Goal: Share content: Share content

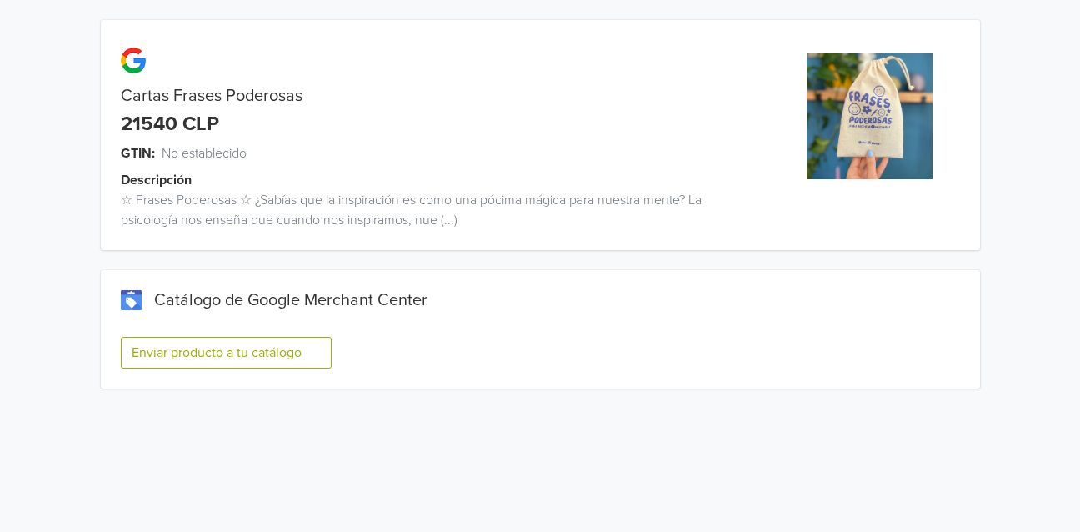
click at [169, 345] on button "Enviar producto a tu catálogo" at bounding box center [226, 353] width 211 height 32
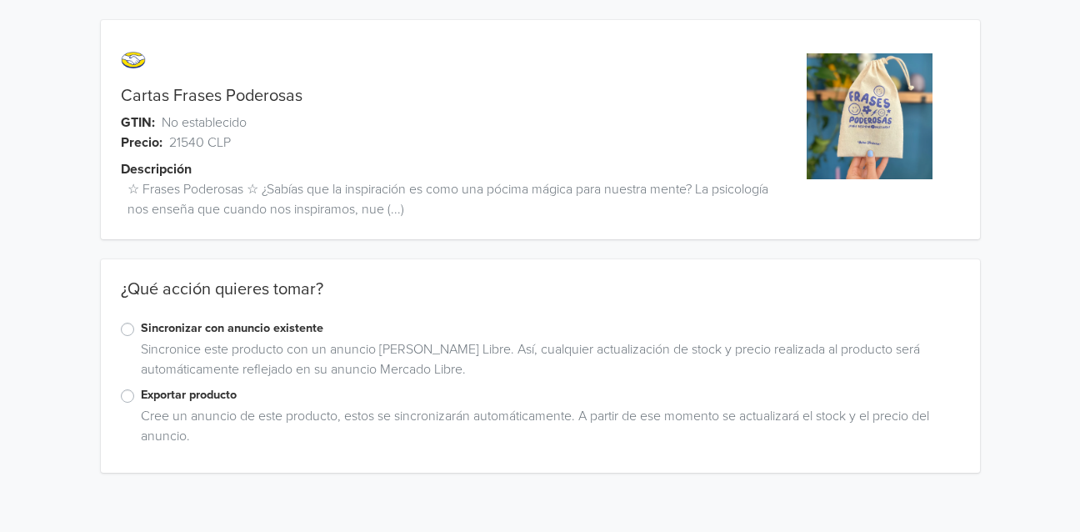
click at [141, 389] on label "Exportar producto" at bounding box center [551, 395] width 820 height 18
click at [0, 0] on input "Exportar producto" at bounding box center [0, 0] width 0 height 0
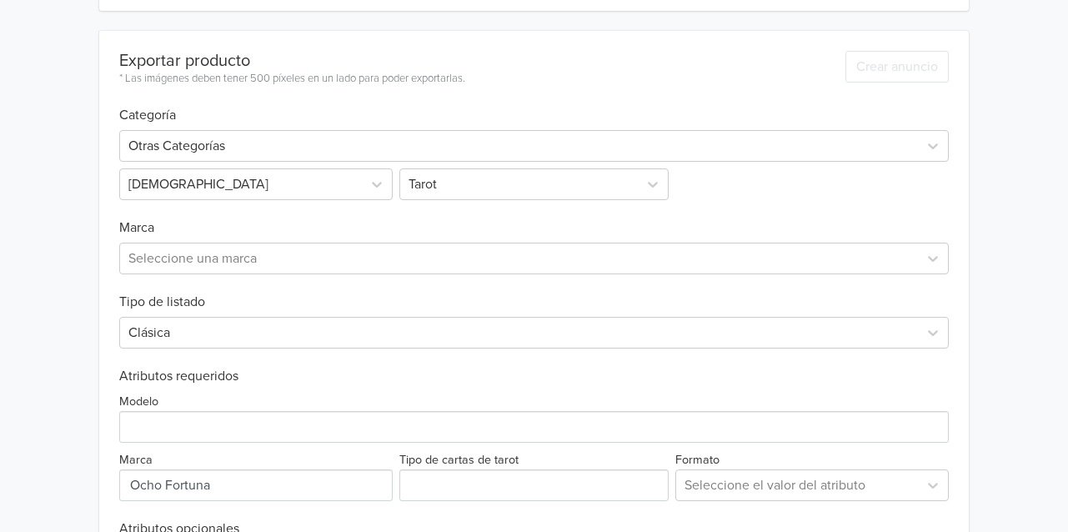
scroll to position [596, 0]
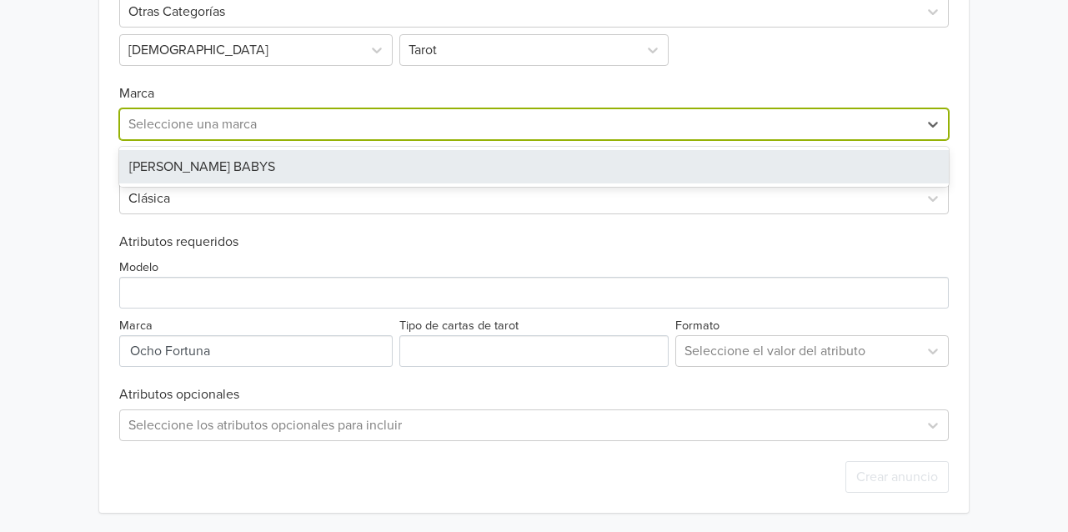
click at [198, 121] on div at bounding box center [518, 124] width 781 height 23
click at [173, 171] on div "[PERSON_NAME] BABYS" at bounding box center [534, 166] width 830 height 33
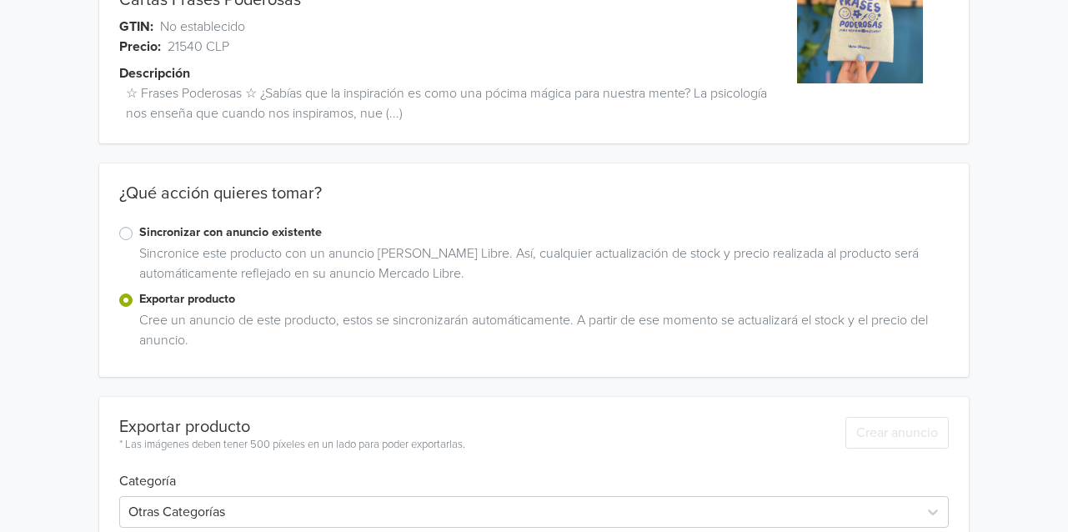
scroll to position [0, 0]
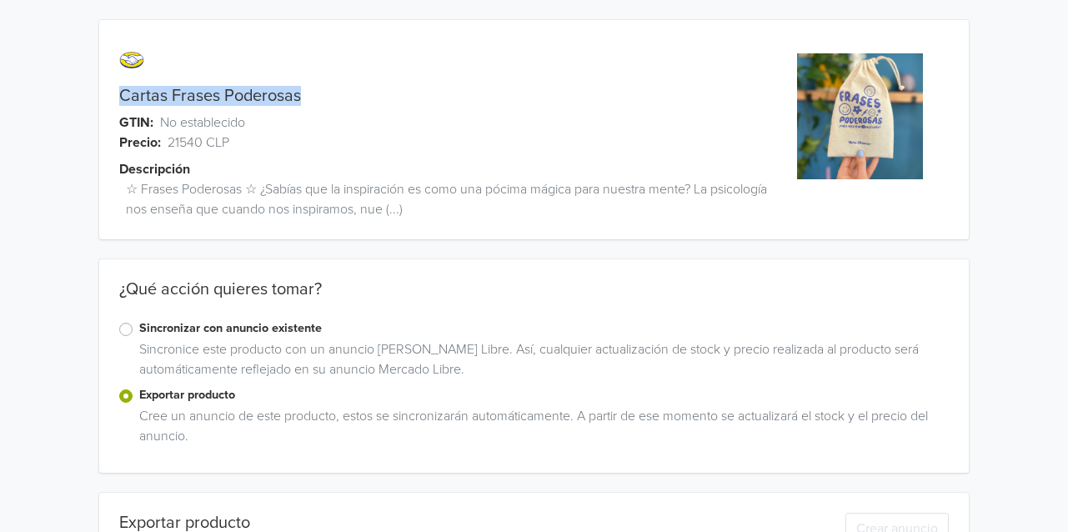
drag, startPoint x: 122, startPoint y: 93, endPoint x: 306, endPoint y: 93, distance: 184.2
click at [306, 93] on div "Cartas Frases Poderosas" at bounding box center [425, 96] width 652 height 20
copy link "Cartas Frases Poderosas"
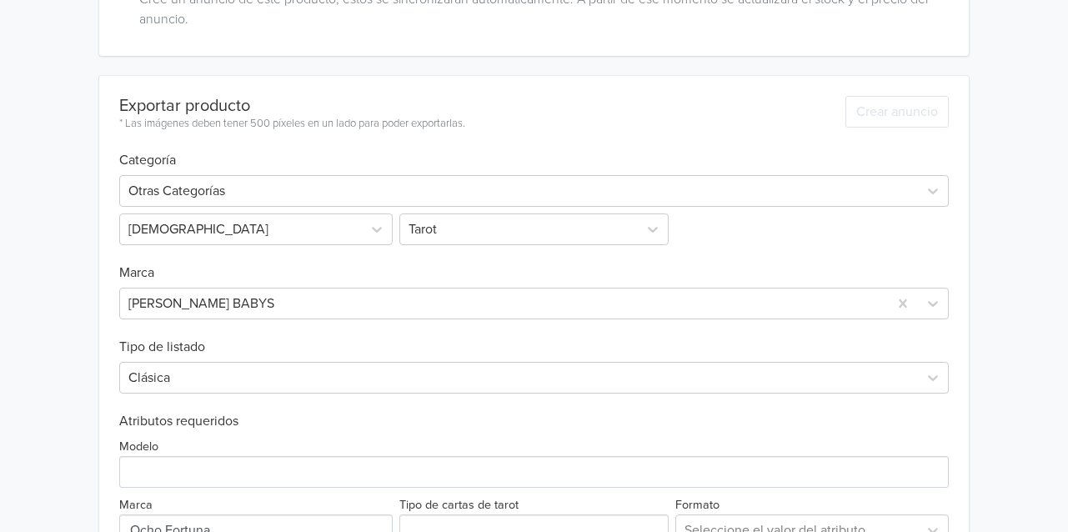
scroll to position [584, 0]
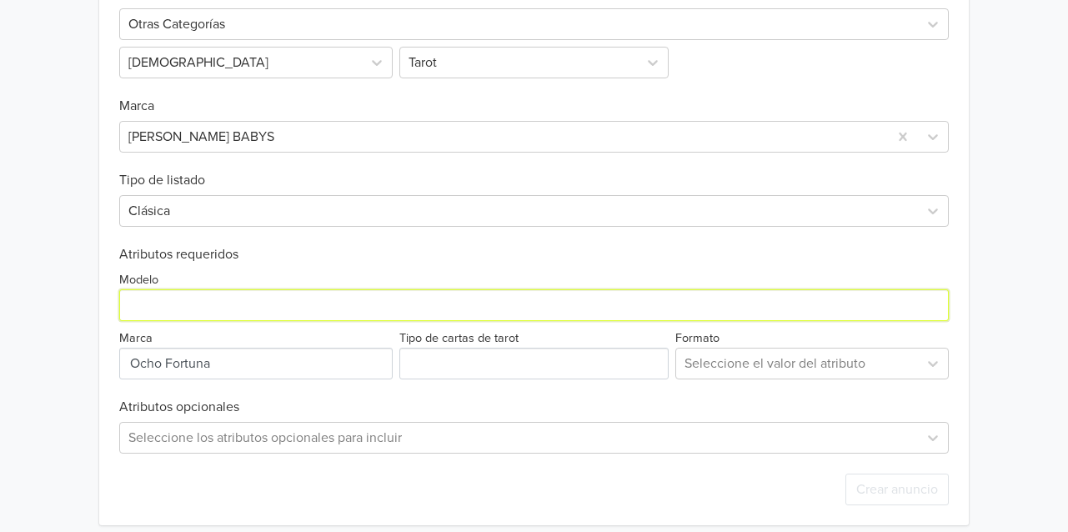
click at [150, 303] on input "Modelo" at bounding box center [534, 305] width 830 height 32
paste input "Cartas Frases Poderosas"
type input "Cartas Frases Poderosas"
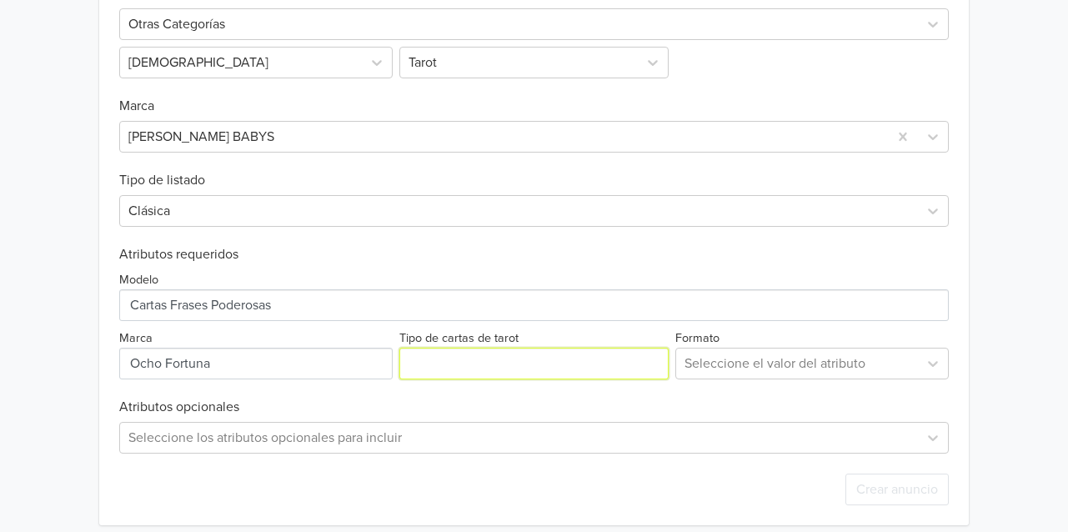
click at [460, 370] on input "Tipo de cartas de tarot" at bounding box center [534, 364] width 270 height 32
type input "No aplica"
click at [786, 358] on div at bounding box center [796, 363] width 225 height 23
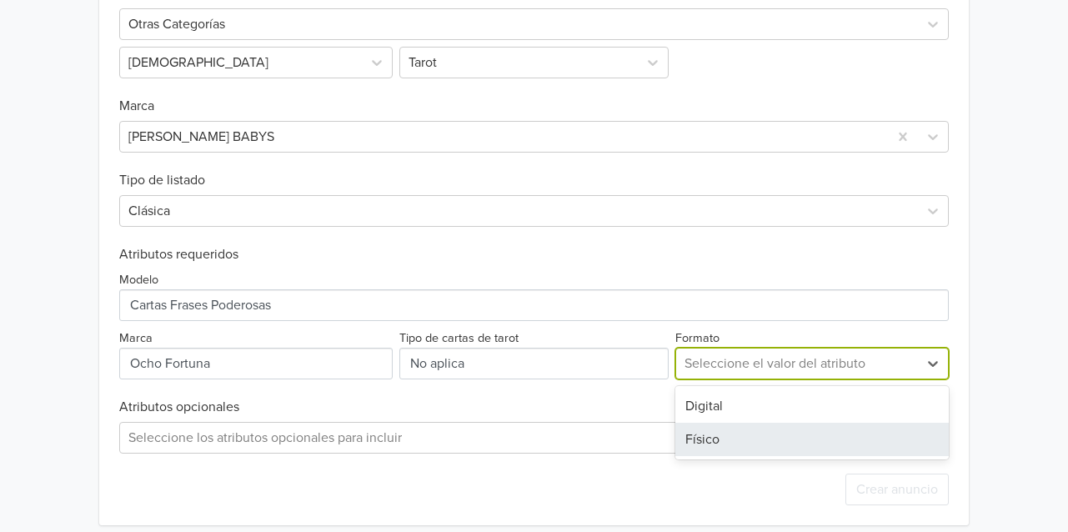
click at [710, 445] on div "Físico" at bounding box center [811, 439] width 273 height 33
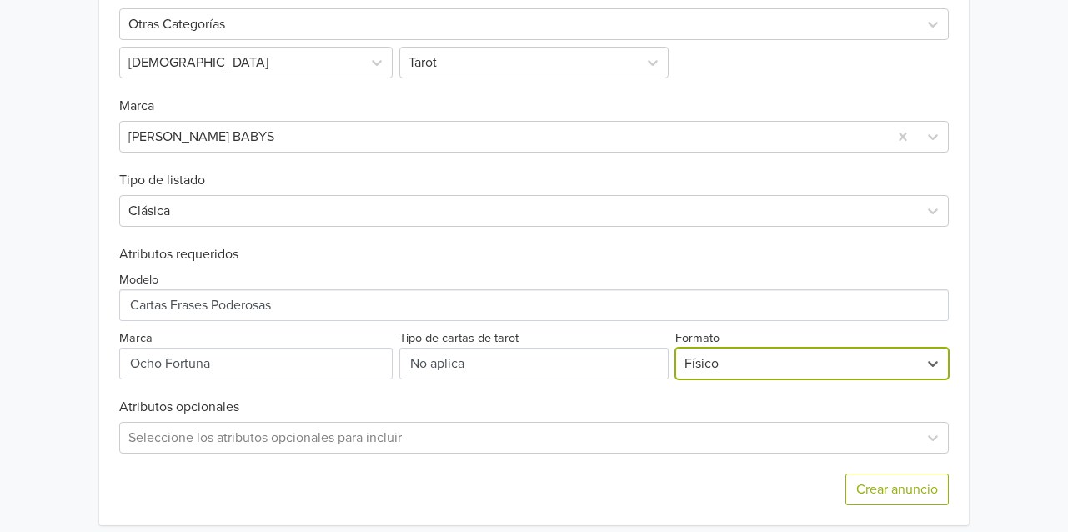
scroll to position [596, 0]
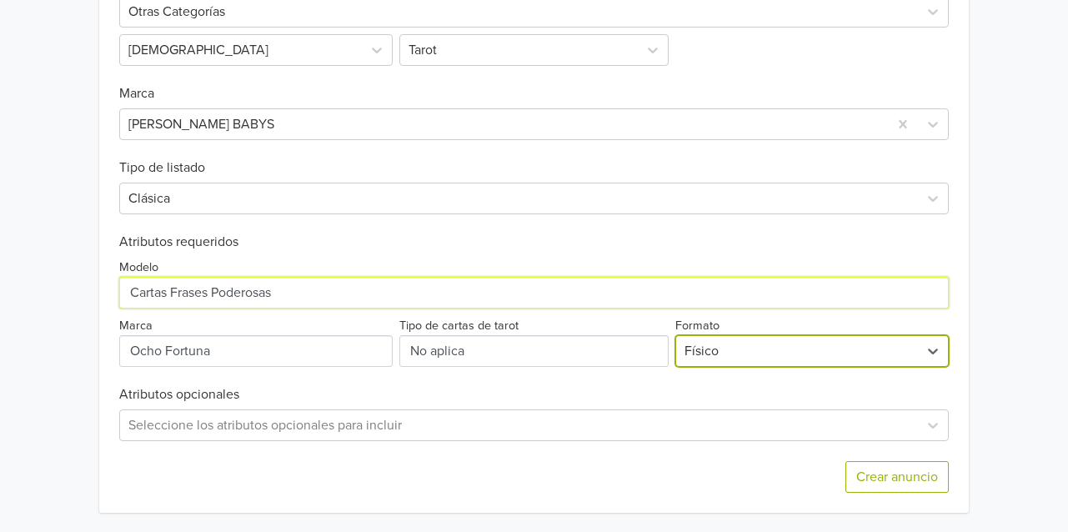
click at [313, 287] on input "Modelo" at bounding box center [534, 293] width 830 height 32
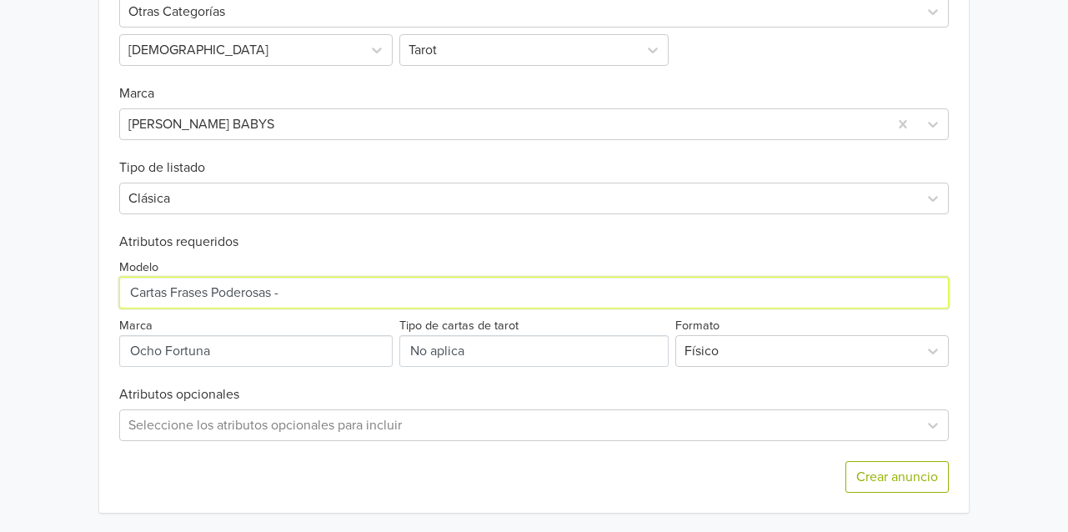
paste input "Cartas Frases Poderosas"
drag, startPoint x: 273, startPoint y: 285, endPoint x: 499, endPoint y: 288, distance: 225.1
click at [499, 288] on input "Modelo" at bounding box center [534, 293] width 830 height 32
type input "Cartas Frases Poderosas"
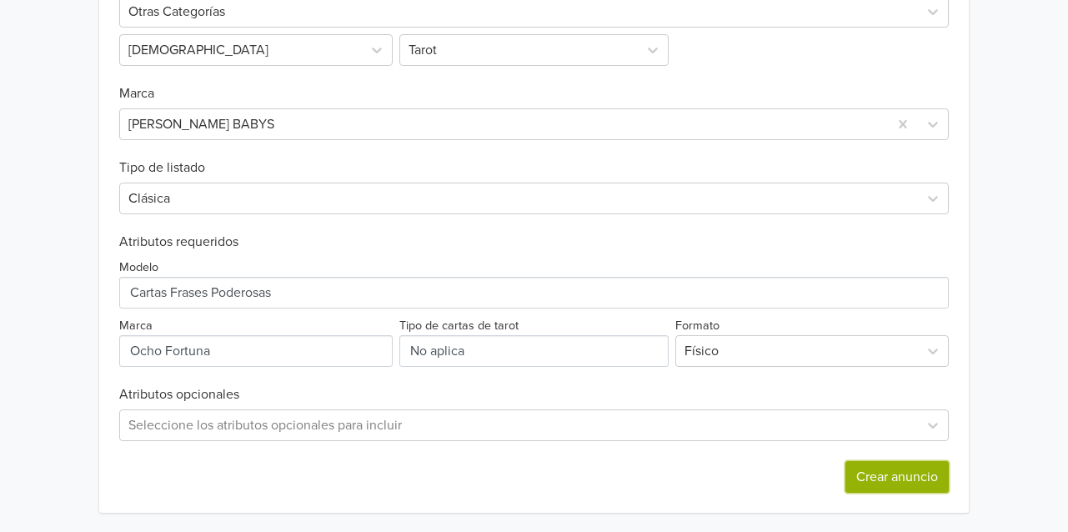
click at [886, 475] on button "Crear anuncio" at bounding box center [896, 477] width 103 height 32
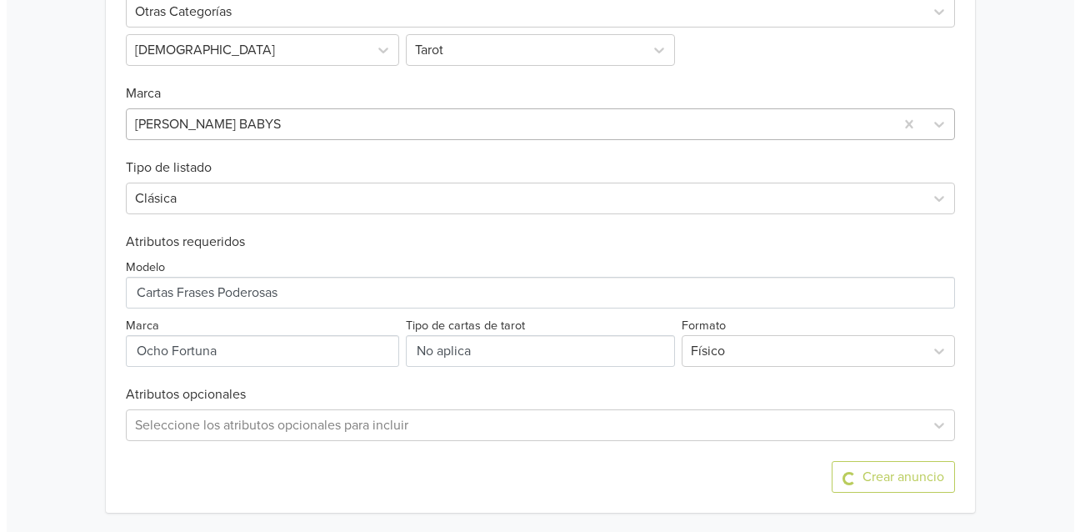
scroll to position [0, 0]
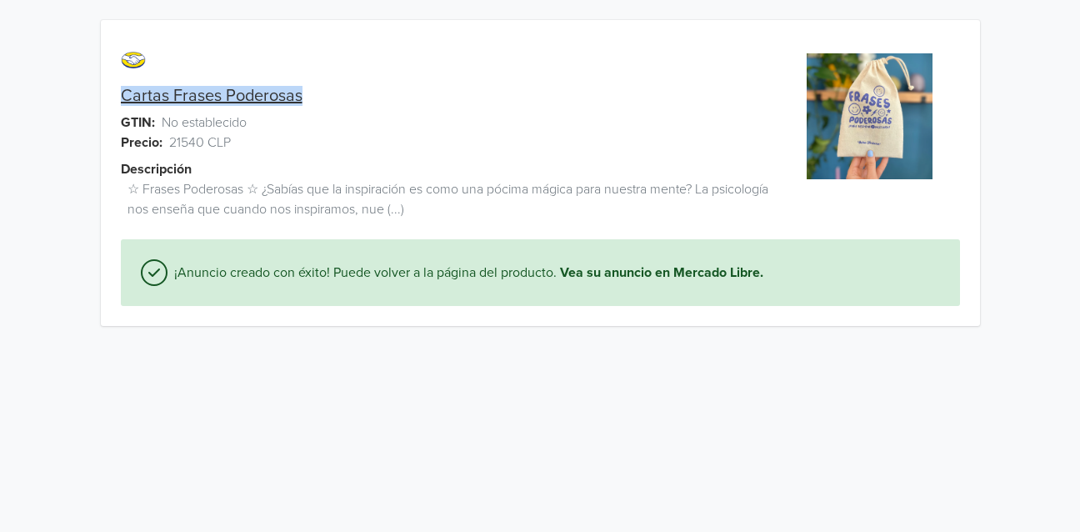
drag, startPoint x: 113, startPoint y: 92, endPoint x: 302, endPoint y: 93, distance: 188.4
click at [302, 93] on div "Cartas Frases Poderosas" at bounding box center [430, 96] width 659 height 20
copy link "Cartas Frases Poderosas"
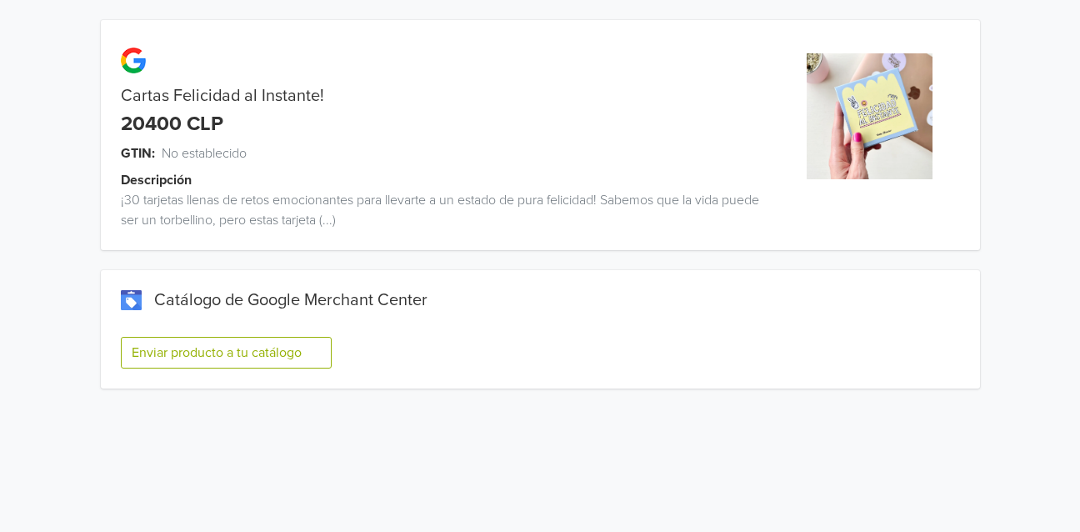
click at [172, 351] on button "Enviar producto a tu catálogo" at bounding box center [226, 353] width 211 height 32
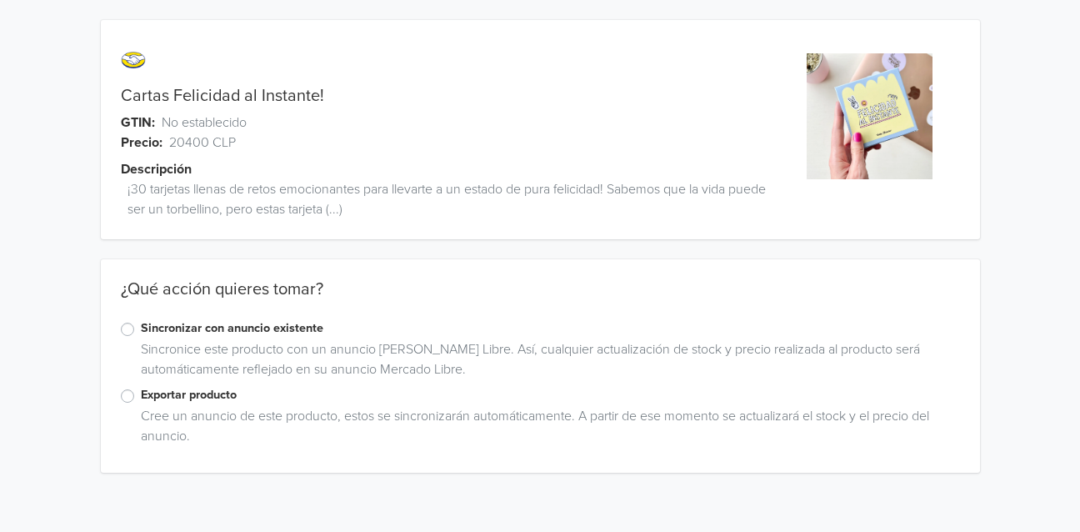
click at [136, 398] on div "Exportar producto" at bounding box center [541, 396] width 840 height 20
click at [119, 400] on div "Exportar producto Cree un anuncio de este producto, estos se sincronizarán auto…" at bounding box center [541, 419] width 880 height 67
click at [141, 399] on label "Exportar producto" at bounding box center [551, 395] width 820 height 18
click at [0, 0] on input "Exportar producto" at bounding box center [0, 0] width 0 height 0
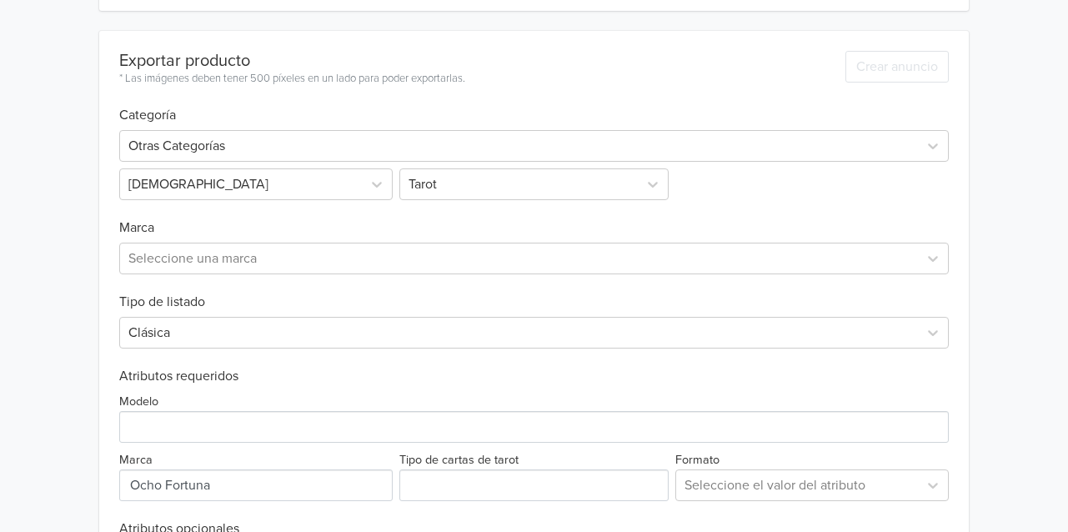
scroll to position [545, 0]
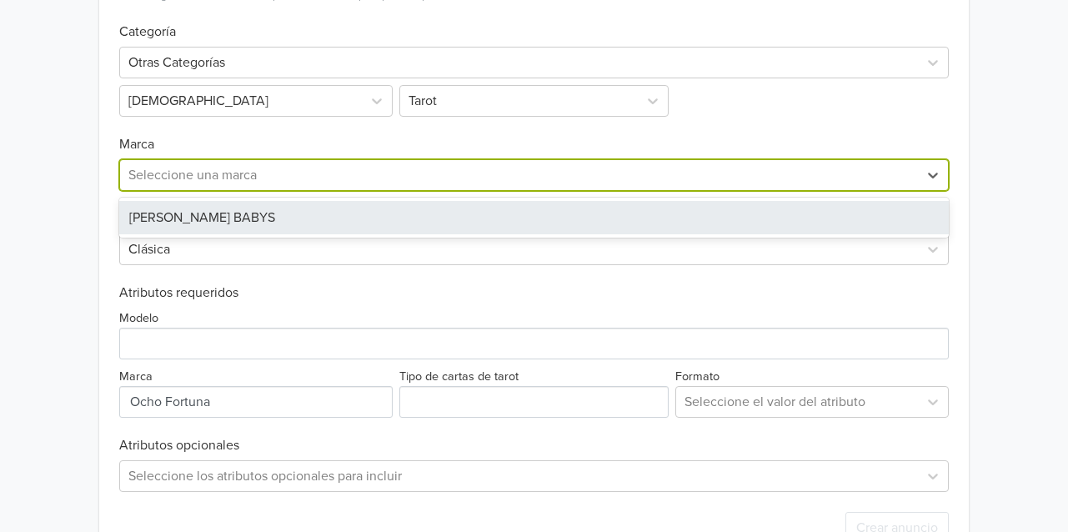
click at [189, 175] on div at bounding box center [518, 174] width 781 height 23
click at [175, 213] on div "[PERSON_NAME] BABYS" at bounding box center [534, 217] width 830 height 33
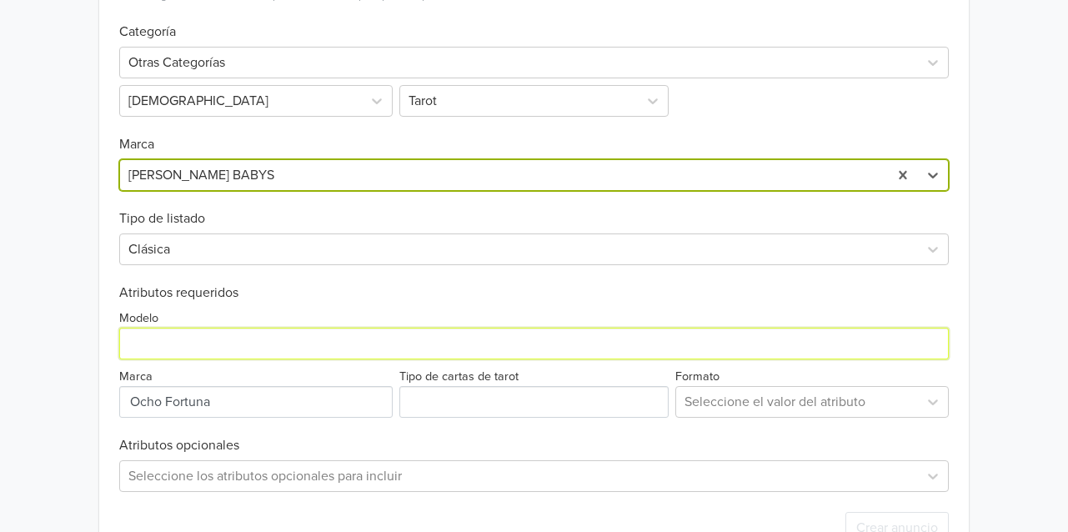
click at [163, 338] on input "Modelo" at bounding box center [534, 344] width 830 height 32
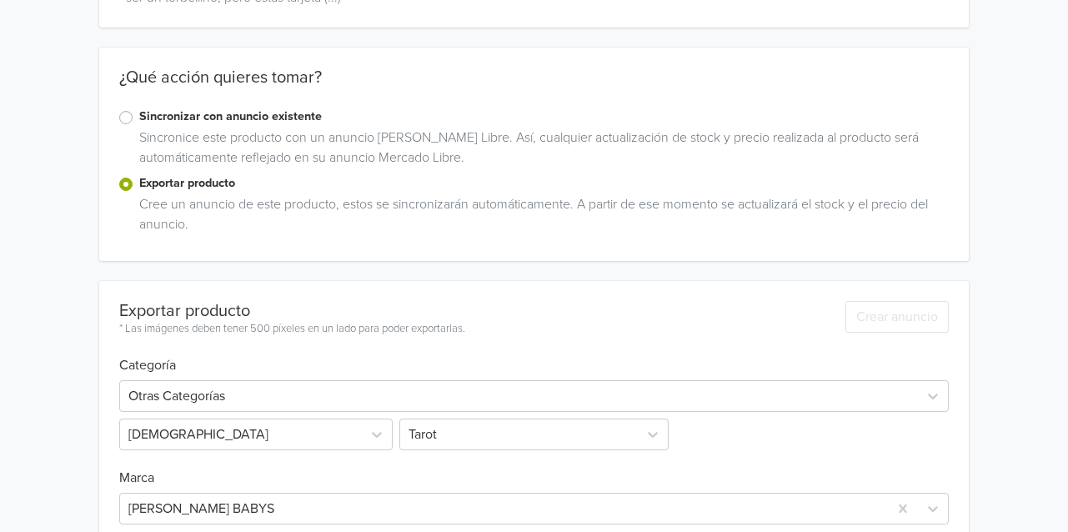
scroll to position [45, 0]
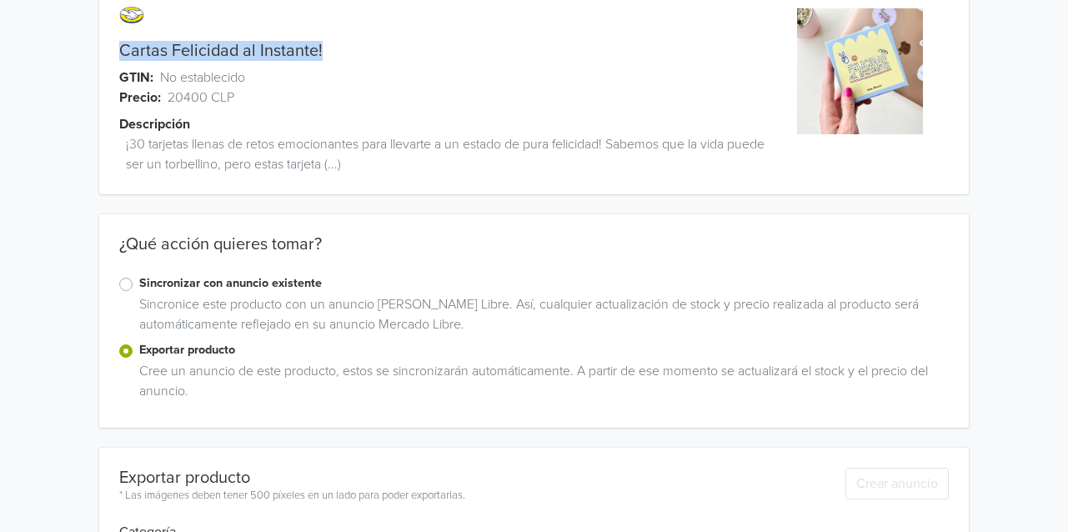
drag, startPoint x: 368, startPoint y: 45, endPoint x: 107, endPoint y: 49, distance: 261.8
click at [109, 50] on div "Cartas Felicidad al Instante!" at bounding box center [425, 51] width 652 height 20
copy link "Cartas Felicidad al Instante!"
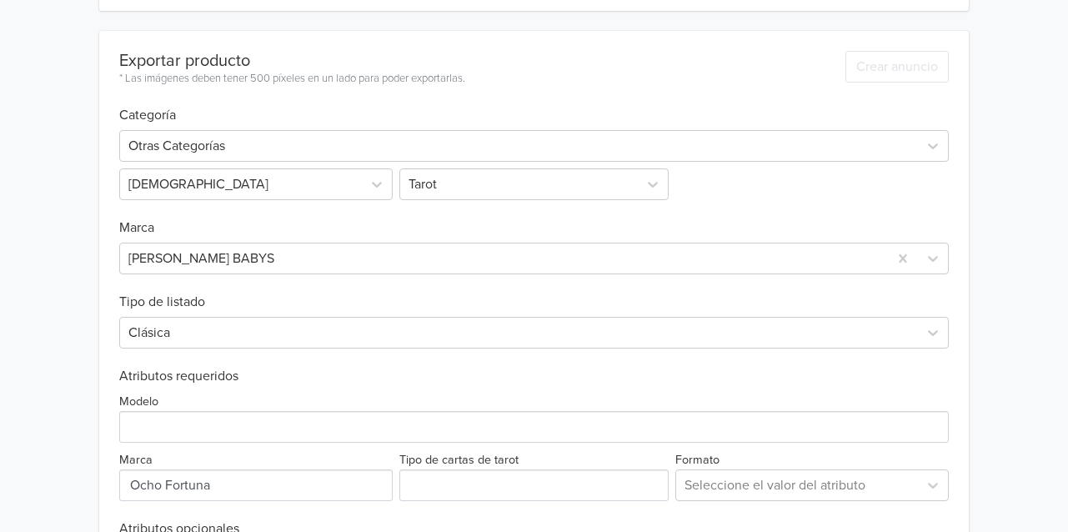
scroll to position [596, 0]
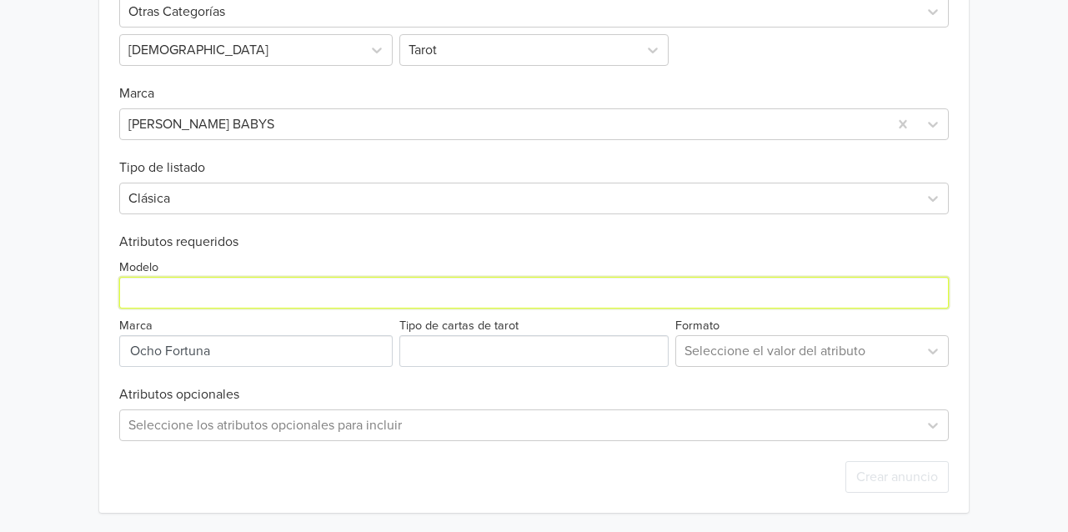
click at [173, 288] on input "Modelo" at bounding box center [534, 293] width 830 height 32
paste input "Cartas Felicidad al Instante!"
type input "Cartas Felicidad al Instante!"
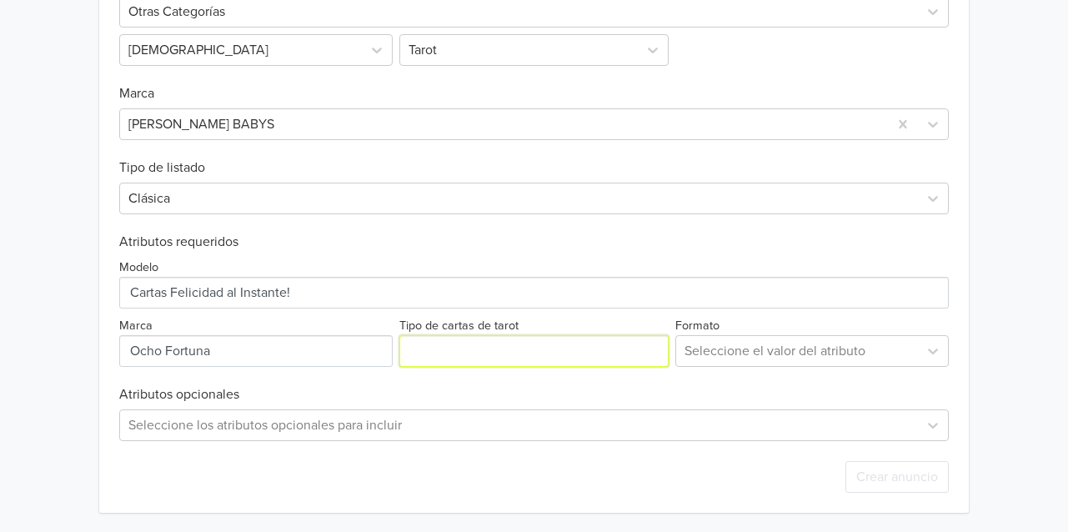
click at [444, 347] on input "Tipo de cartas de tarot" at bounding box center [534, 351] width 270 height 32
type input "No aplica"
click at [798, 343] on div at bounding box center [796, 350] width 225 height 23
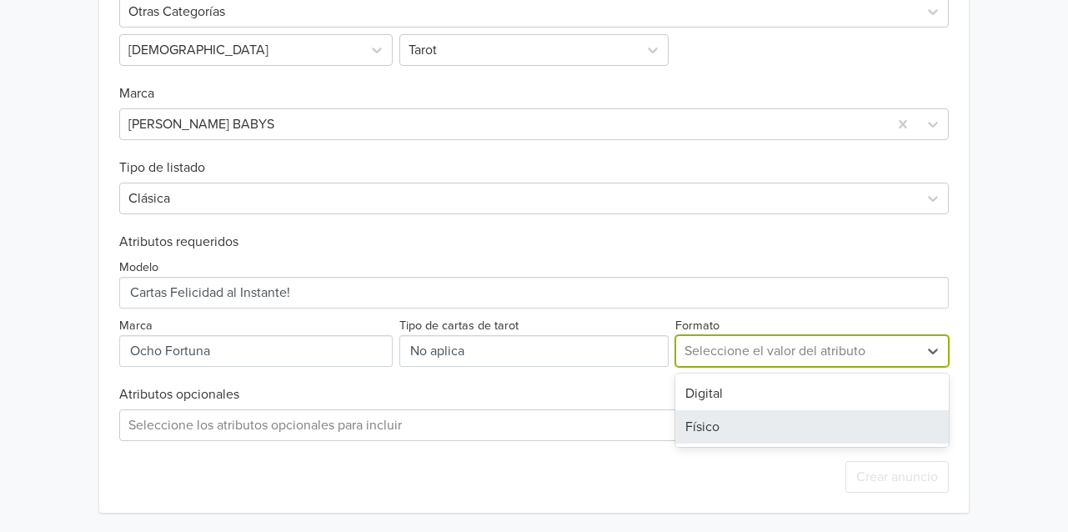
click at [708, 429] on div "Físico" at bounding box center [811, 426] width 273 height 33
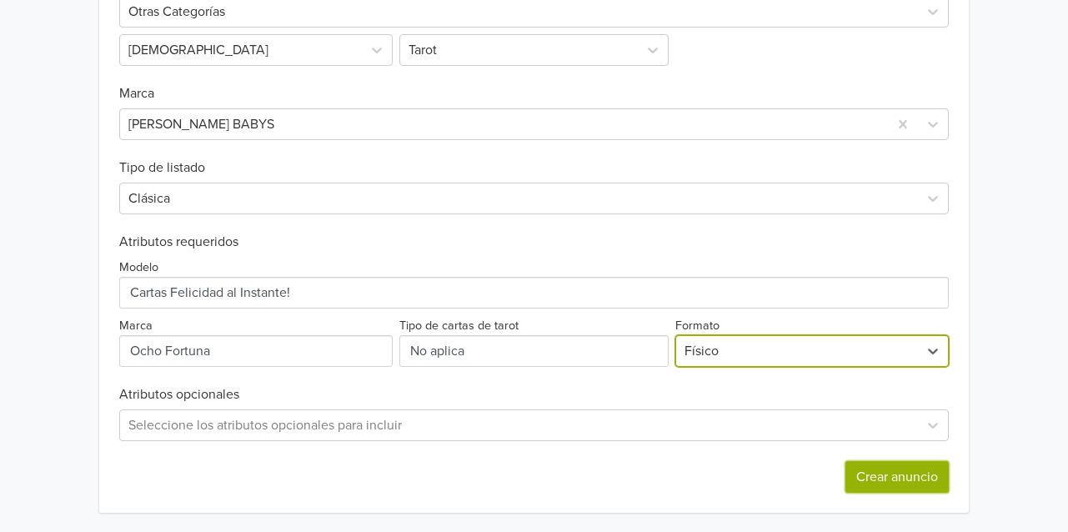
click at [891, 474] on button "Crear anuncio" at bounding box center [896, 477] width 103 height 32
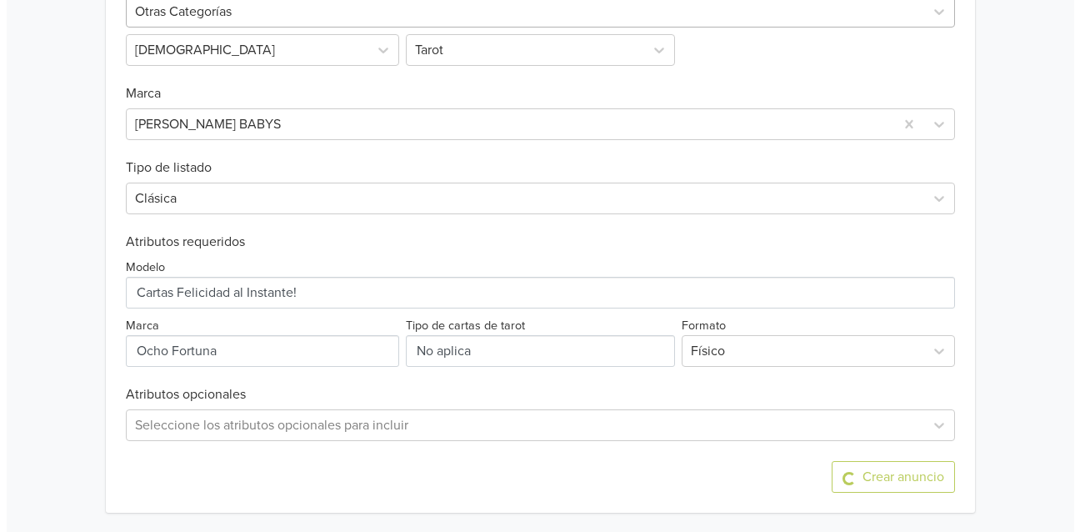
scroll to position [0, 0]
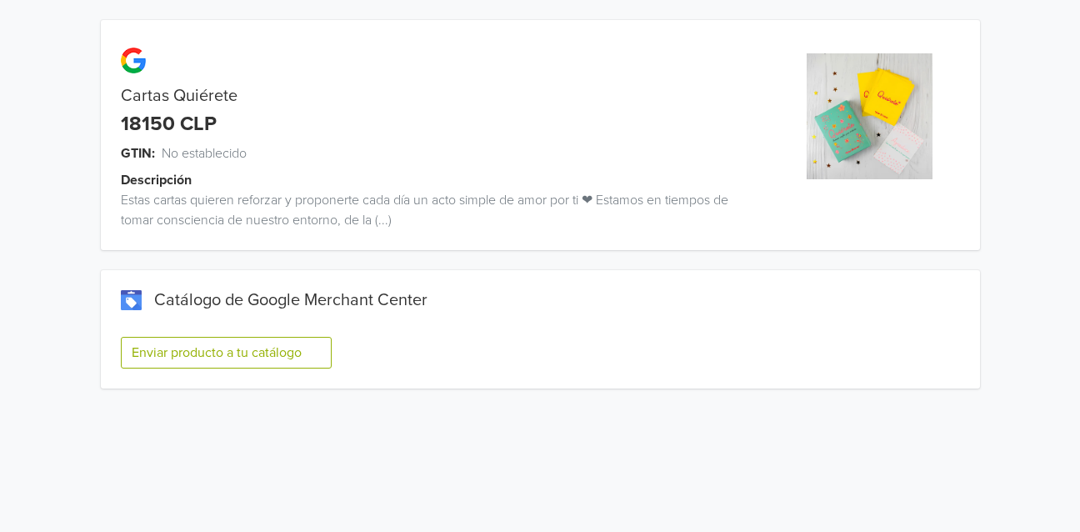
click at [228, 359] on button "Enviar producto a tu catálogo" at bounding box center [226, 353] width 211 height 32
